Goal: Task Accomplishment & Management: Manage account settings

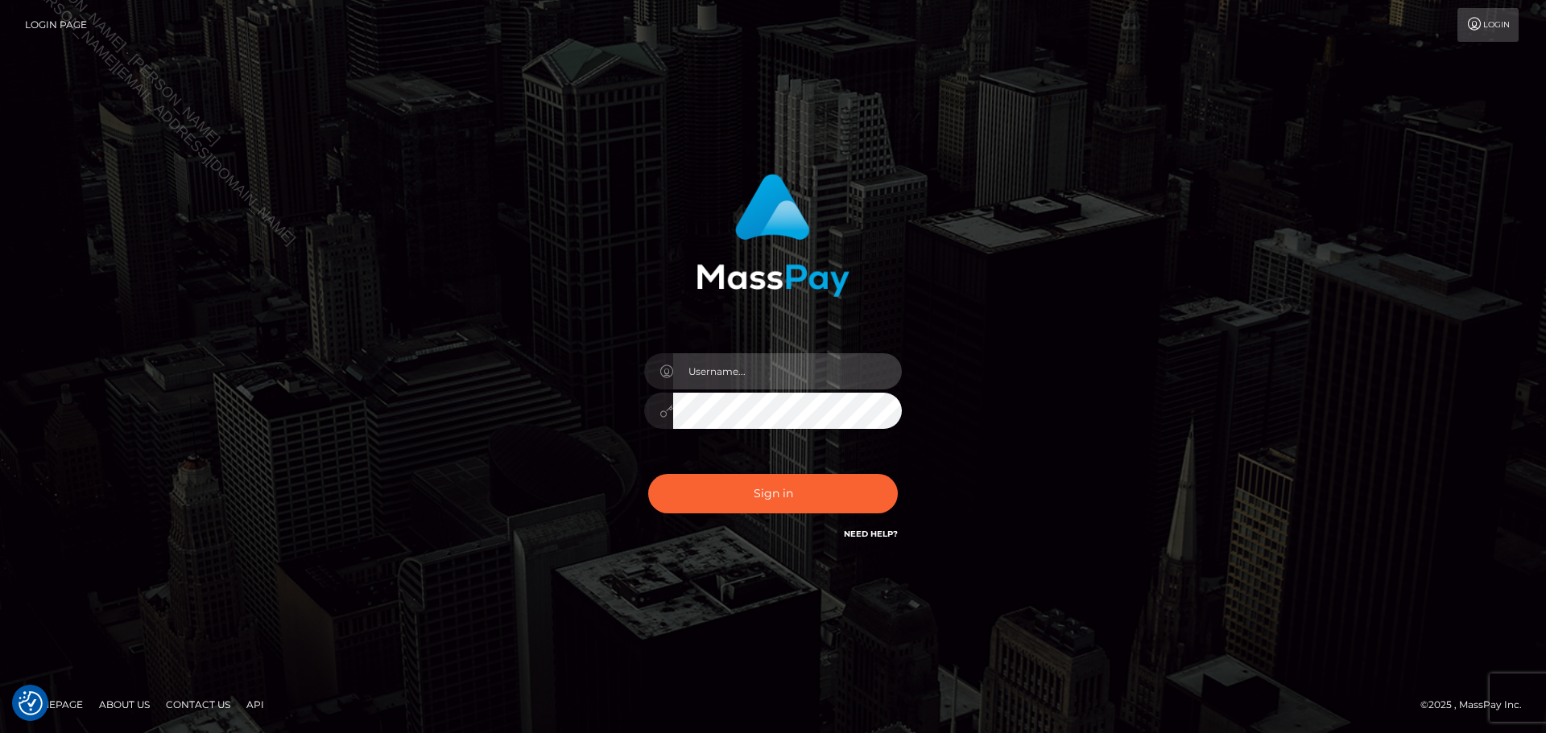
drag, startPoint x: 760, startPoint y: 367, endPoint x: 767, endPoint y: 385, distance: 19.1
click at [761, 366] on input "text" at bounding box center [787, 371] width 229 height 36
type input "Seleen"
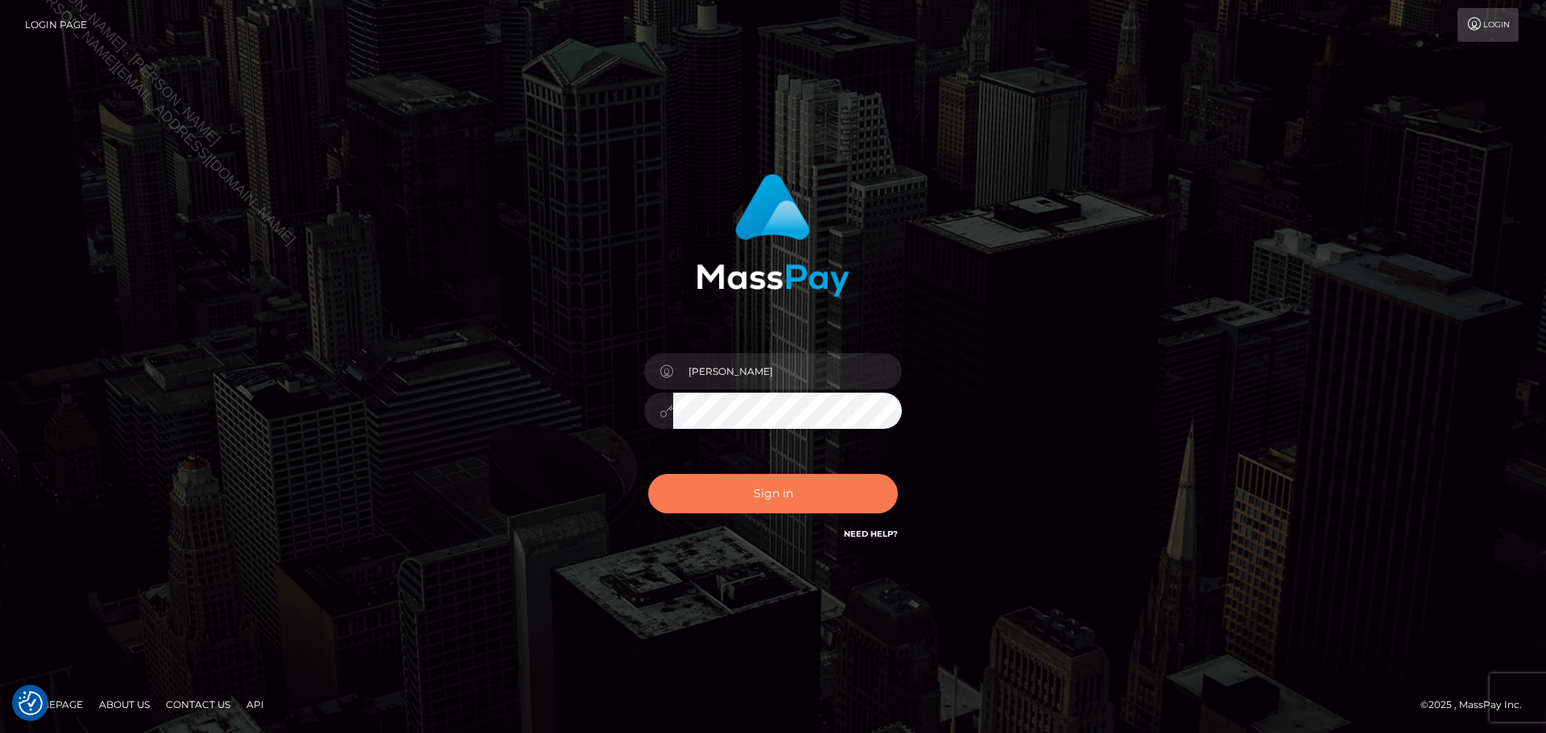
click at [788, 498] on button "Sign in" at bounding box center [773, 493] width 250 height 39
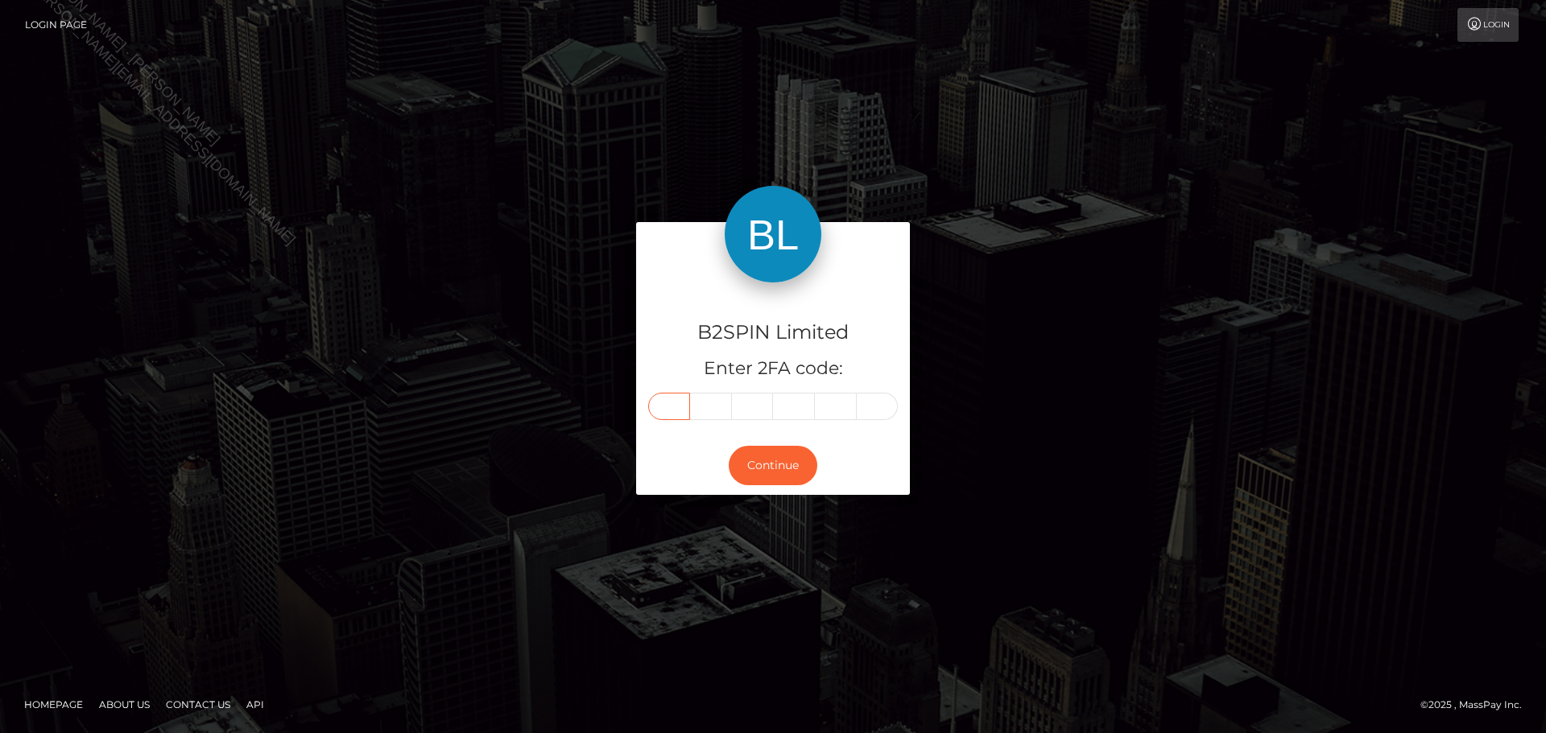
paste input "3"
type input "3"
type input "9"
type input "6"
type input "2"
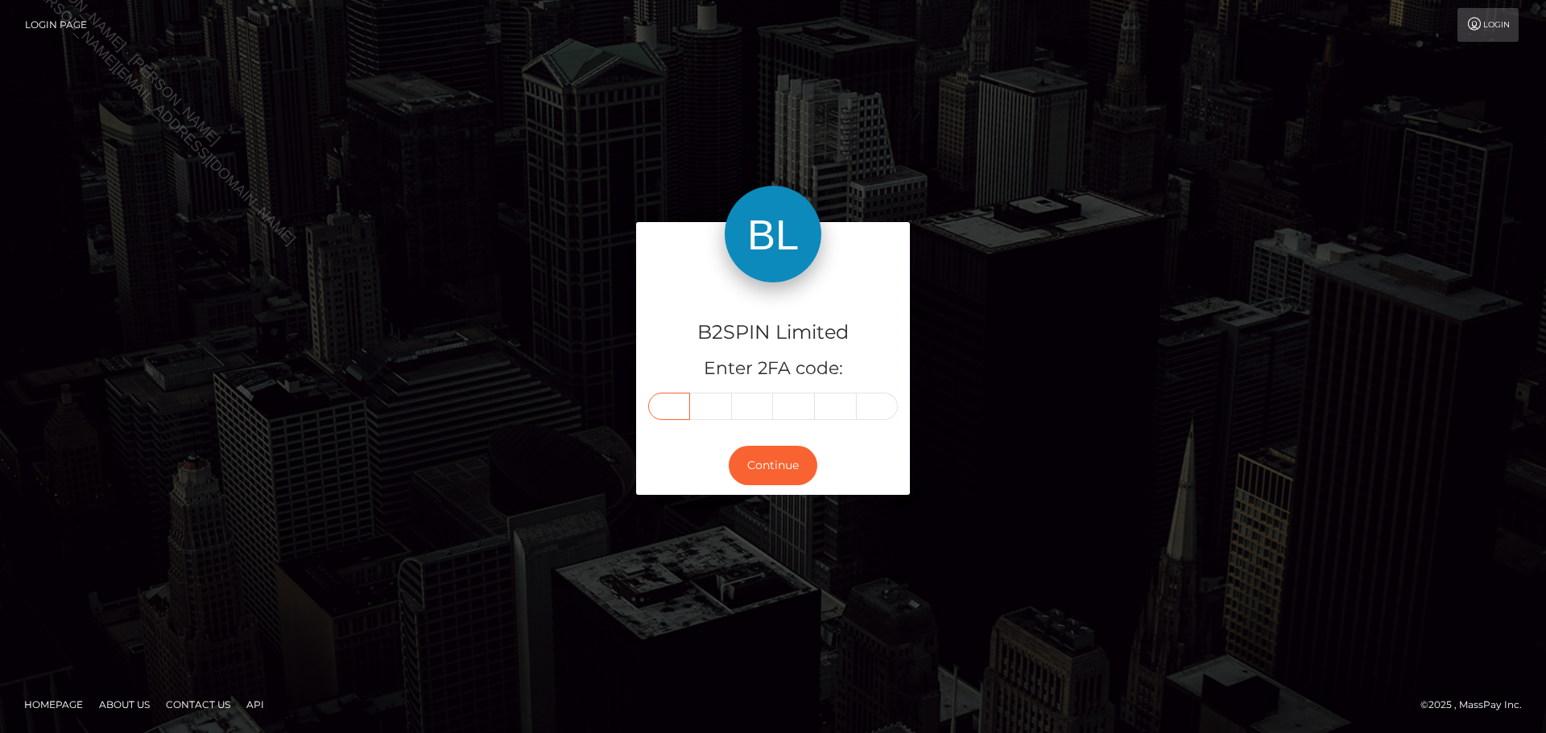
type input "9"
type input "6"
drag, startPoint x: 787, startPoint y: 470, endPoint x: 793, endPoint y: 464, distance: 9.1
click at [787, 470] on button "Continue" at bounding box center [773, 465] width 89 height 39
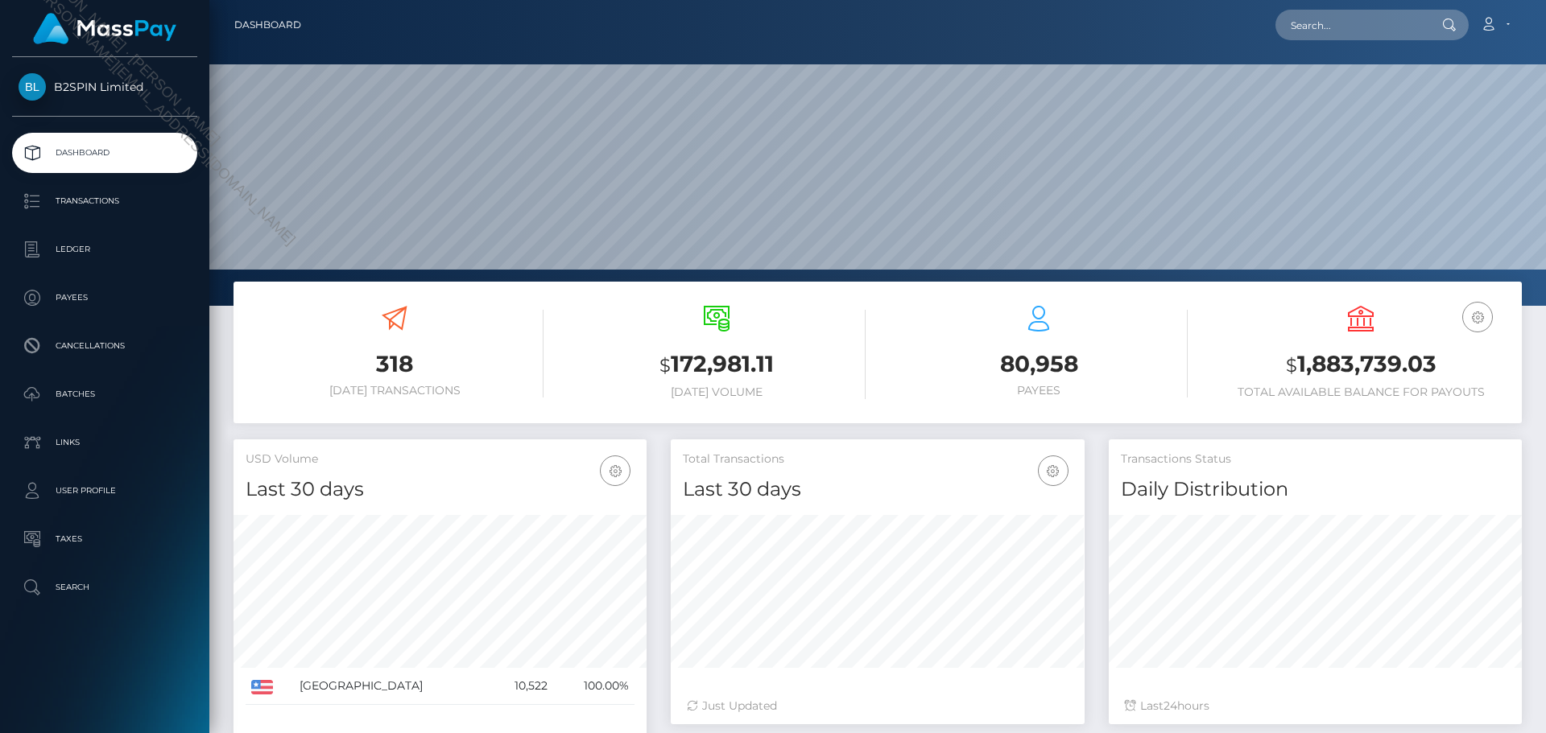
scroll to position [306, 1336]
click at [106, 196] on p "Transactions" at bounding box center [105, 201] width 172 height 24
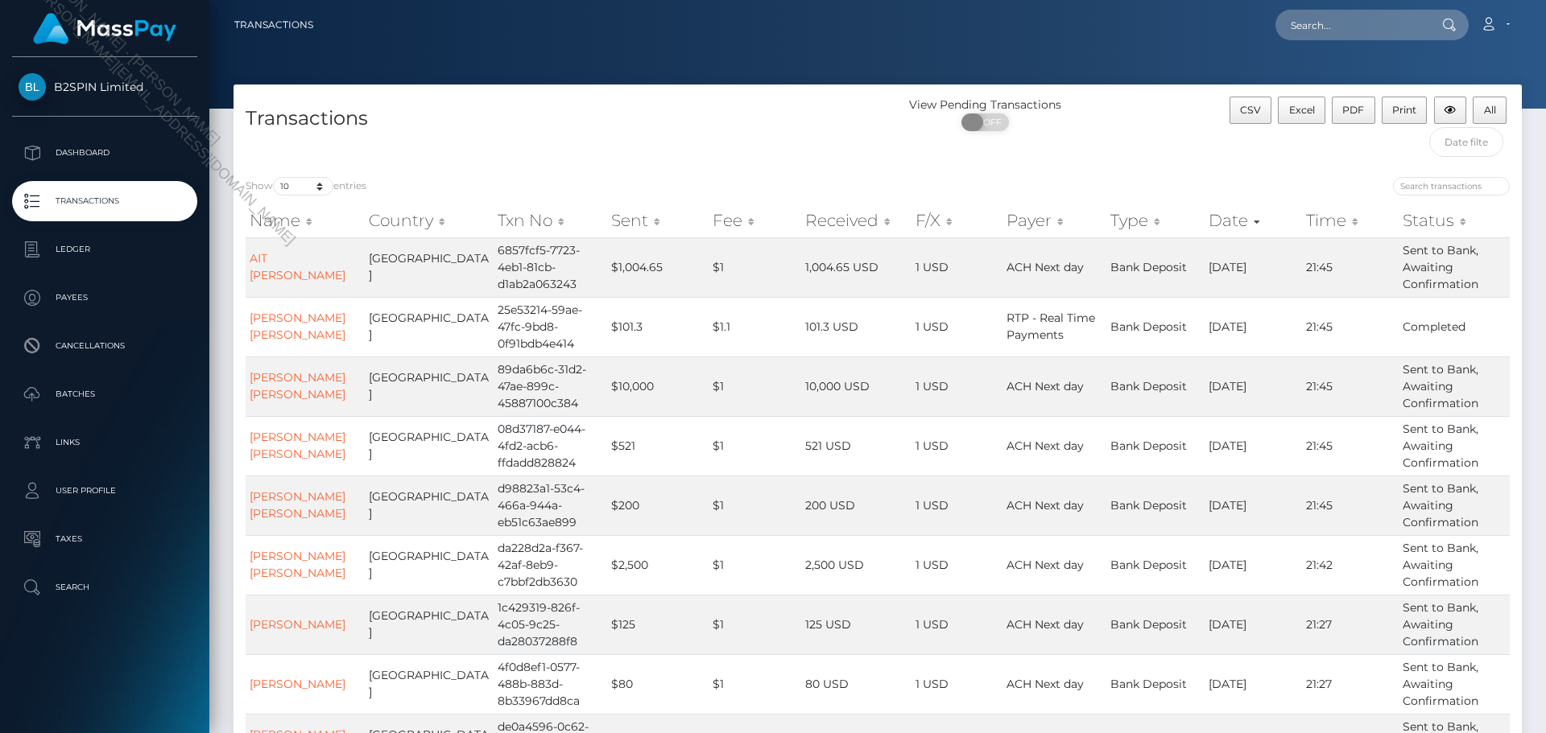
drag, startPoint x: 999, startPoint y: 126, endPoint x: 454, endPoint y: 160, distance: 546.1
click at [998, 126] on span "OFF" at bounding box center [990, 123] width 40 height 18
checkbox input "true"
drag, startPoint x: 311, startPoint y: 187, endPoint x: 310, endPoint y: 195, distance: 8.1
click at [311, 187] on select "10 25 50 100 250 500 1,000 3,500" at bounding box center [303, 186] width 60 height 19
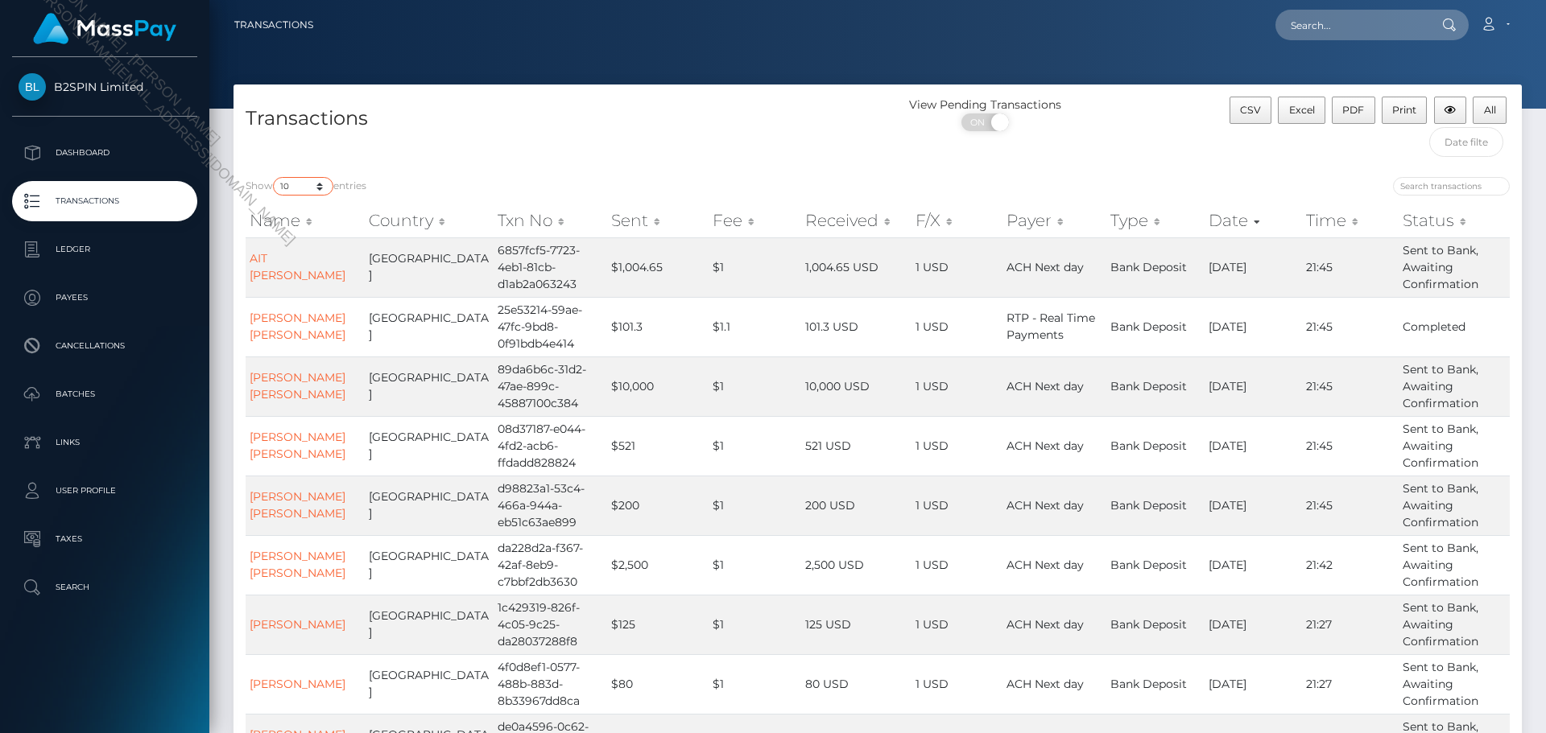
select select "3500"
click at [275, 177] on select "10 25 50 100 250 500 1,000 3,500" at bounding box center [303, 186] width 60 height 19
drag, startPoint x: 1492, startPoint y: 106, endPoint x: 1435, endPoint y: 139, distance: 66.0
click at [1485, 159] on div "CSV Excel PDF Print All" at bounding box center [1361, 131] width 322 height 68
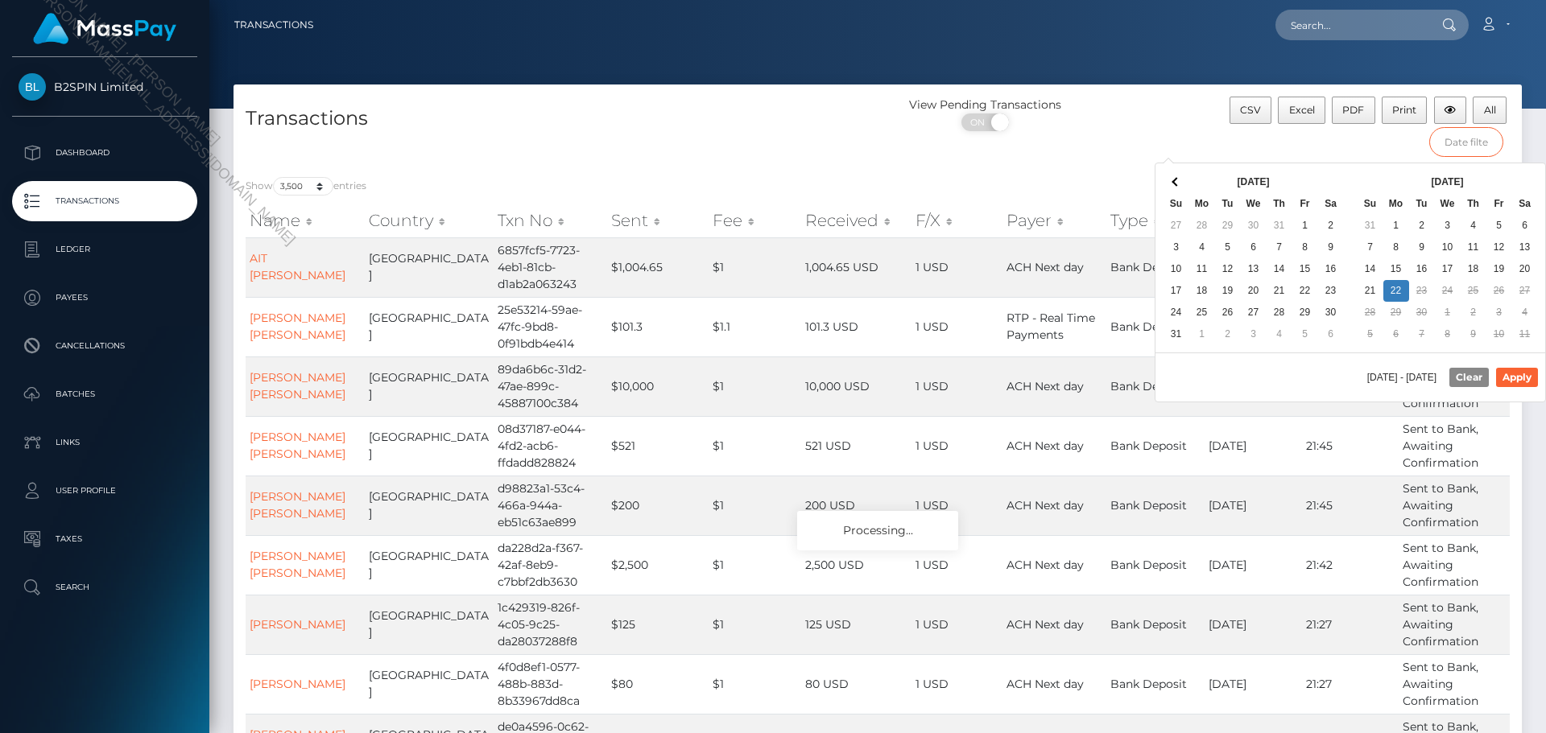
click at [1463, 150] on input "text" at bounding box center [1466, 142] width 75 height 30
click at [1313, 175] on th "Aug 2025" at bounding box center [1253, 182] width 129 height 22
click at [1518, 376] on button "Apply" at bounding box center [1517, 377] width 42 height 19
type input "09/01/2025 - 09/22/2025"
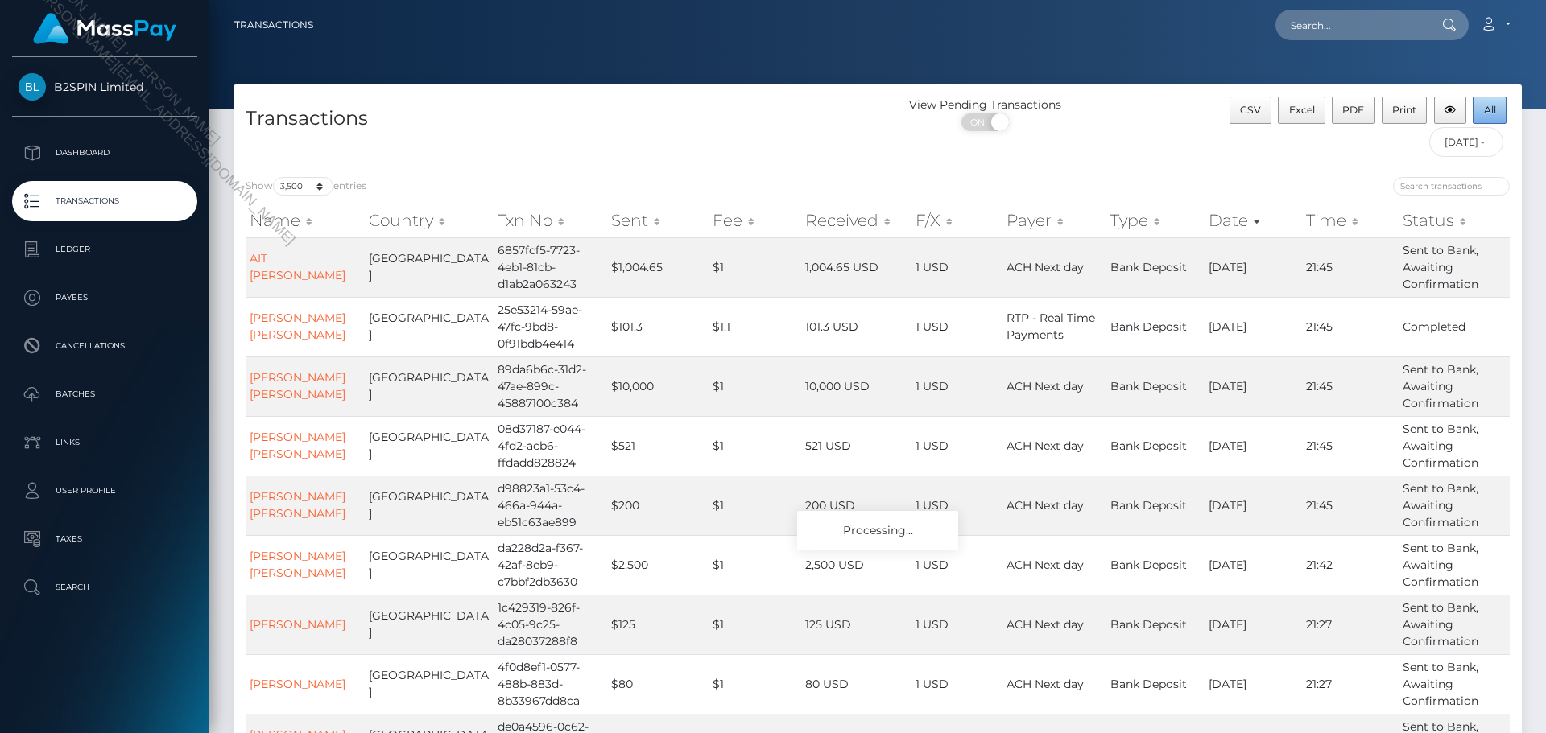
drag, startPoint x: 1489, startPoint y: 114, endPoint x: 1501, endPoint y: 169, distance: 56.8
click at [1501, 169] on div "Transactions View Pending Transactions ON OFF CSV Excel PDF Print All 09/01/202…" at bounding box center [877, 492] width 1288 height 815
click at [1490, 97] on button "All" at bounding box center [1490, 110] width 34 height 27
